Goal: Transaction & Acquisition: Purchase product/service

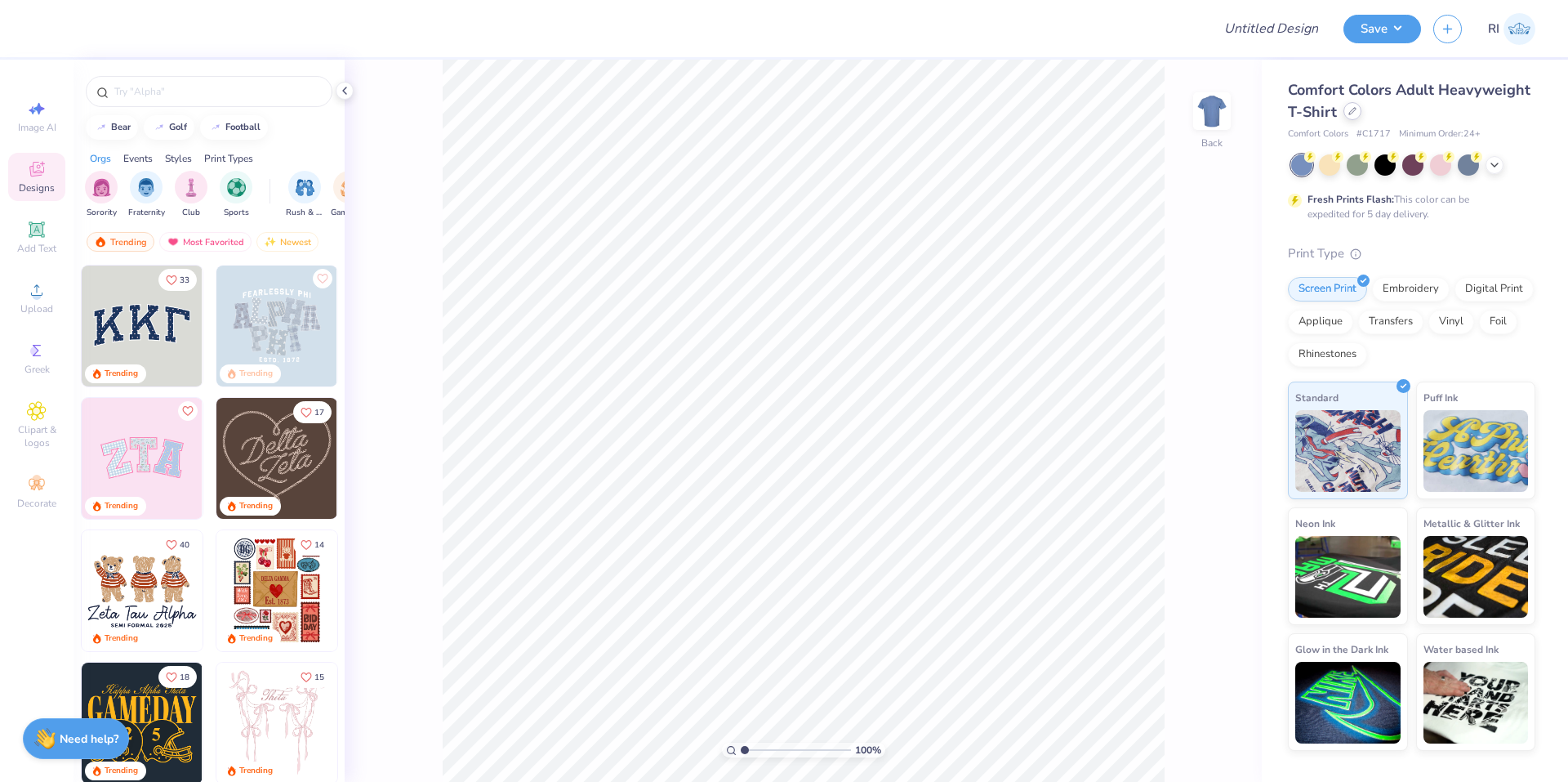
click at [1352, 108] on icon at bounding box center [1353, 110] width 8 height 8
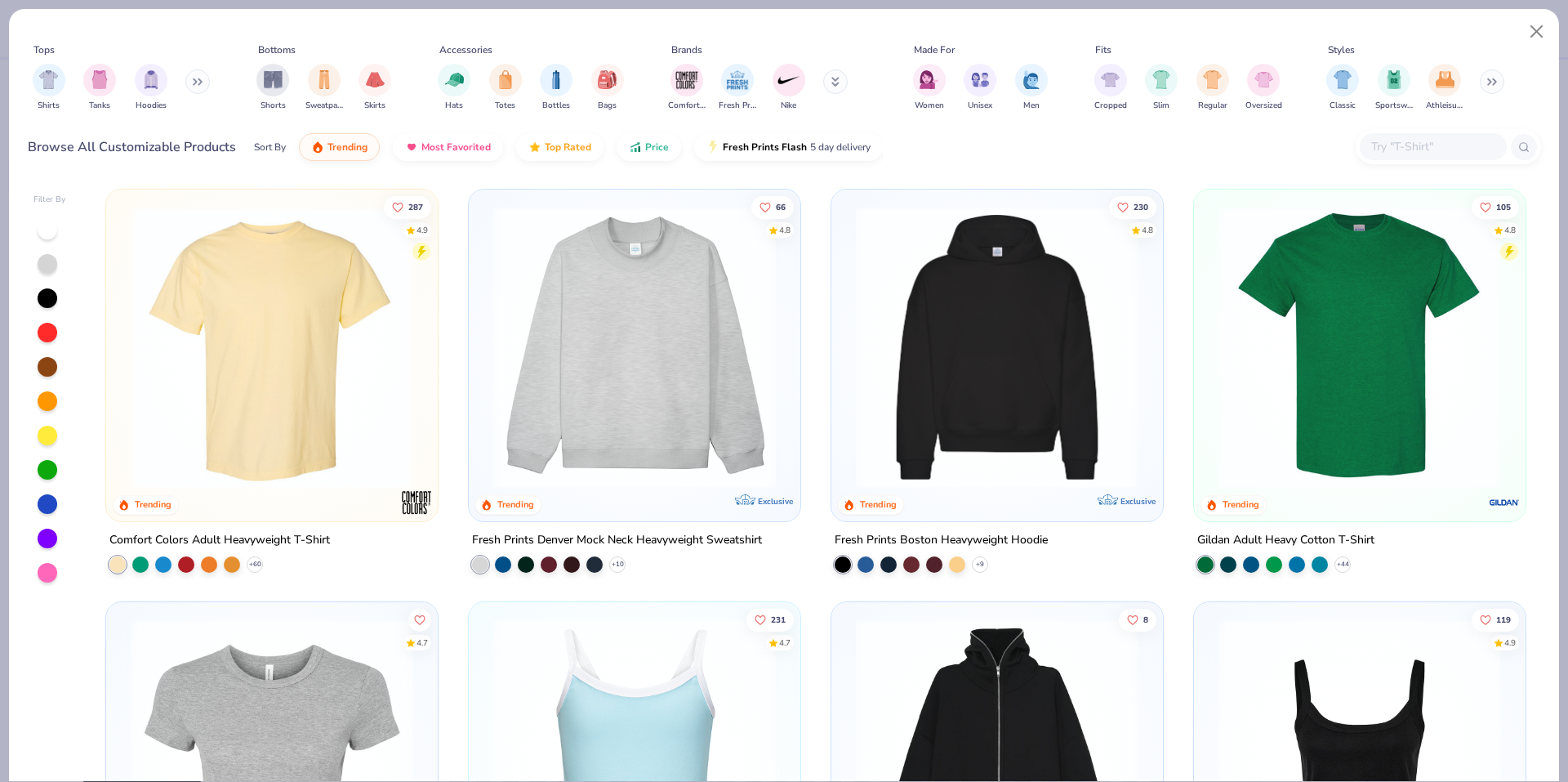
click at [1411, 158] on div at bounding box center [1434, 146] width 147 height 27
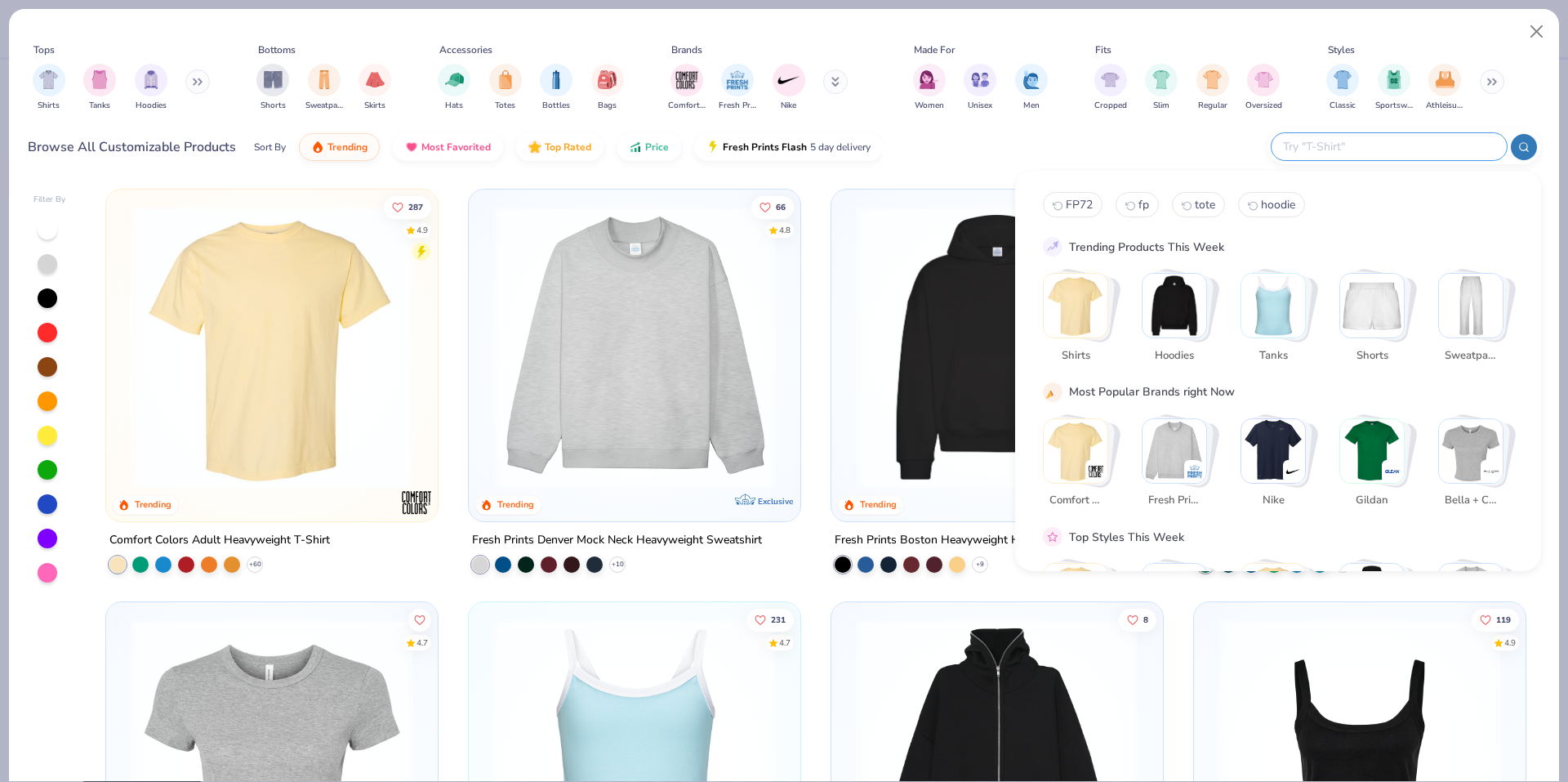
paste input "R4310"
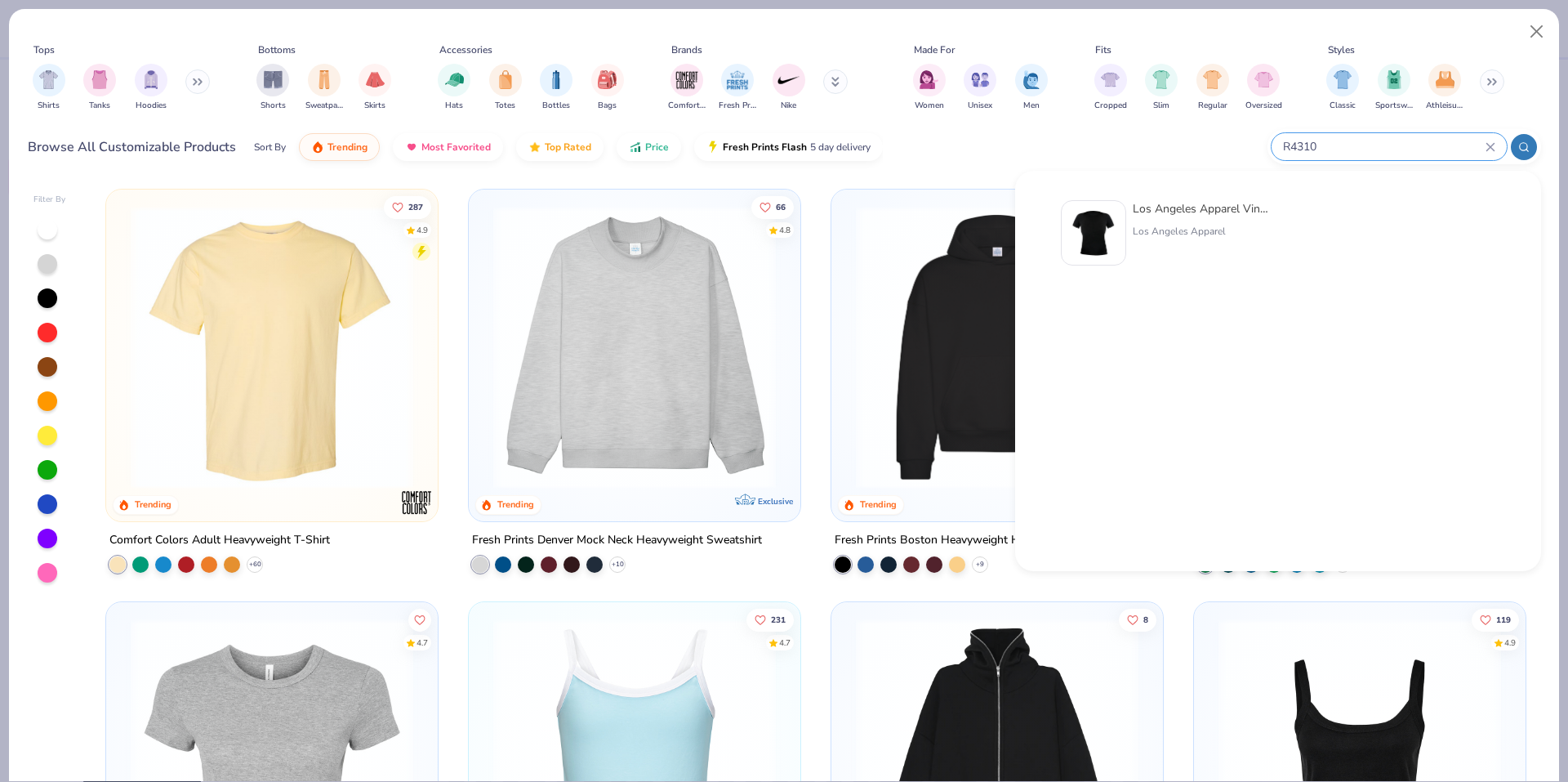
type input "R4310"
click at [1113, 237] on img at bounding box center [1094, 233] width 51 height 51
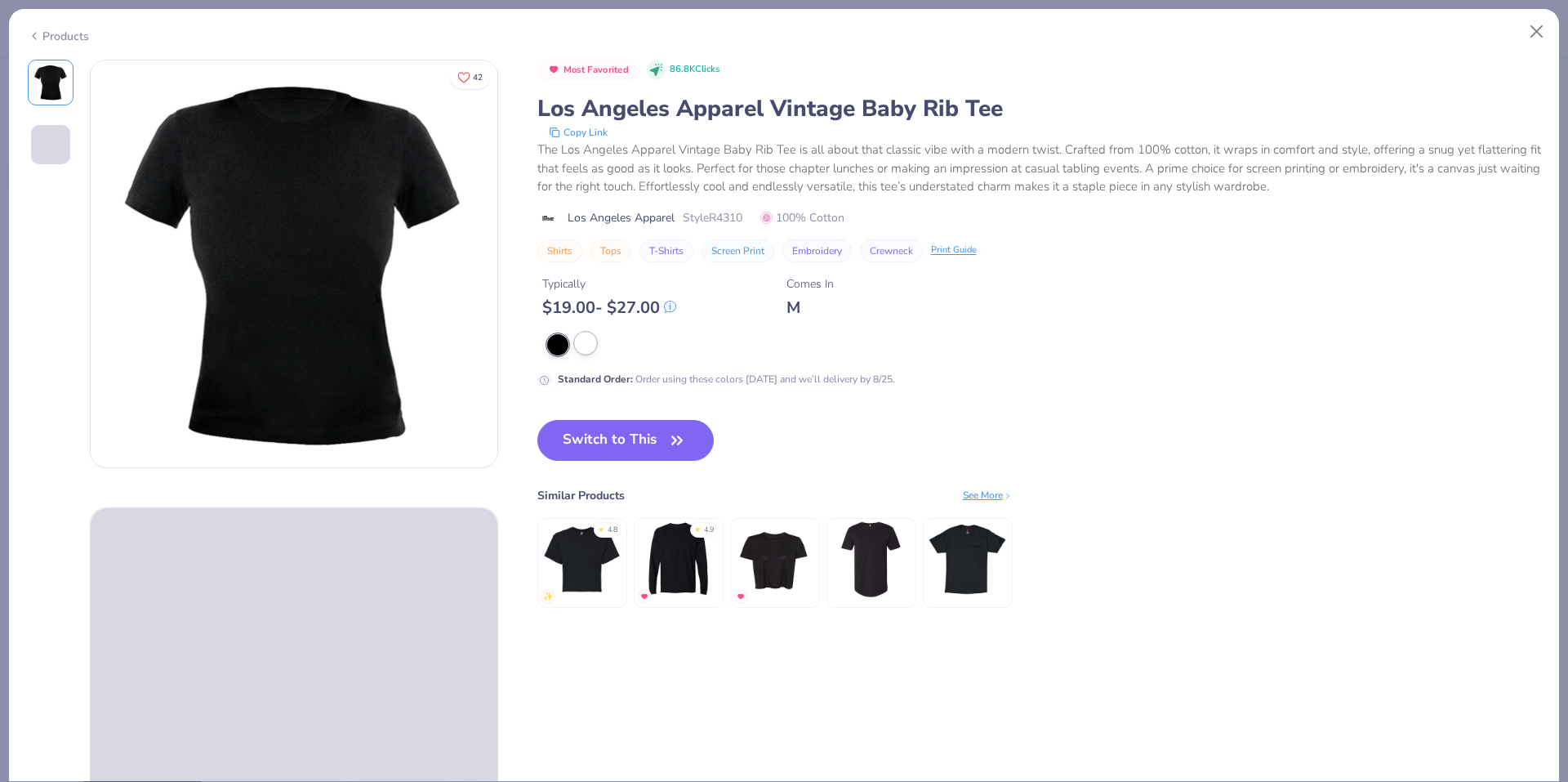
click at [590, 337] on div at bounding box center [586, 342] width 22 height 22
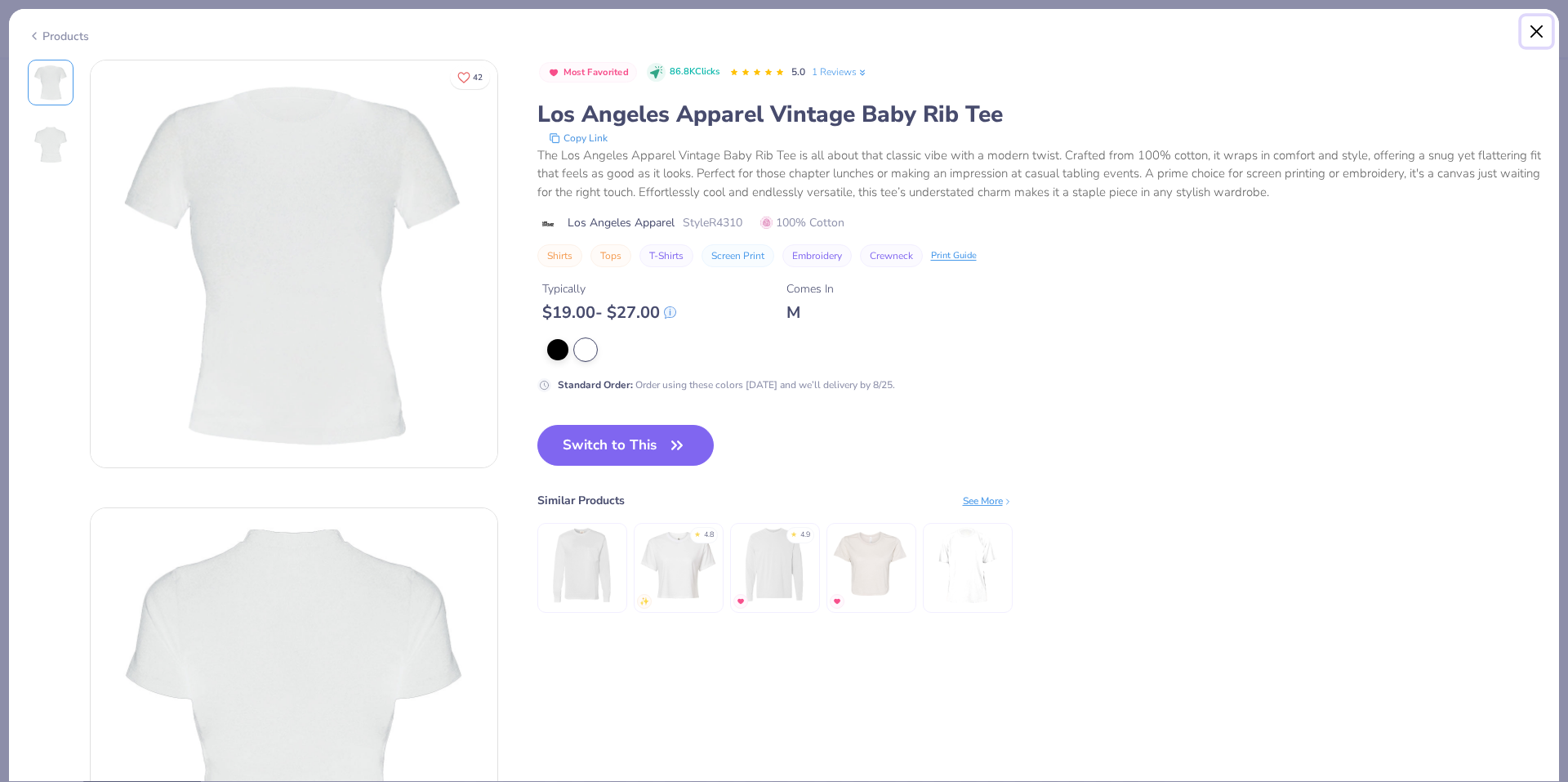
click at [1534, 31] on button "Close" at bounding box center [1537, 31] width 31 height 31
